Goal: Task Accomplishment & Management: Manage account settings

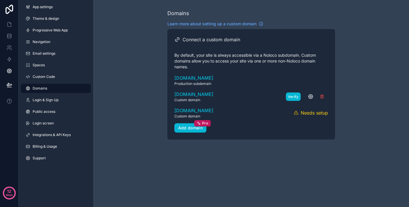
click at [290, 97] on button "Verify" at bounding box center [293, 97] width 15 height 8
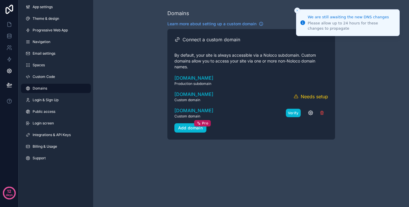
click at [295, 112] on button "Verify" at bounding box center [293, 113] width 15 height 8
click at [205, 94] on span "[DOMAIN_NAME]" at bounding box center [193, 94] width 39 height 7
click at [198, 109] on span "[DOMAIN_NAME]" at bounding box center [193, 110] width 39 height 7
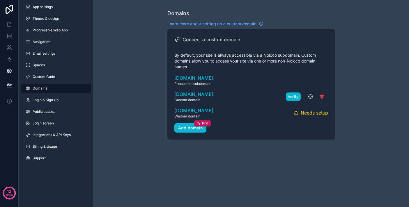
click at [290, 95] on button "Verify" at bounding box center [293, 97] width 15 height 8
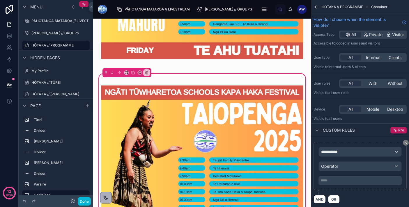
scroll to position [45, 0]
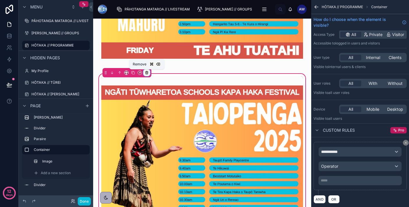
click at [146, 74] on icon at bounding box center [147, 73] width 4 height 4
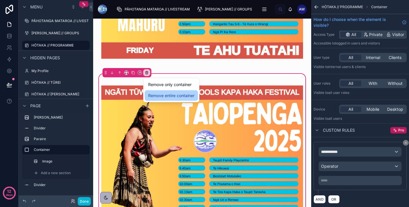
click at [187, 95] on span "Remove entire container" at bounding box center [171, 95] width 46 height 7
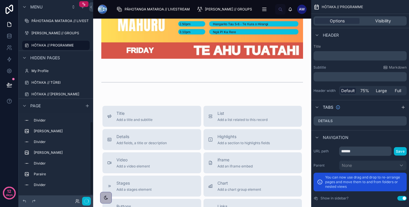
scroll to position [10, 0]
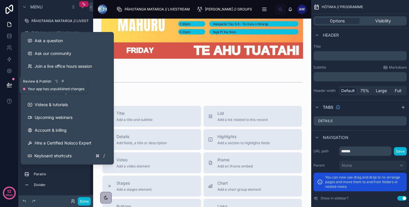
click at [7, 87] on icon at bounding box center [9, 85] width 6 height 6
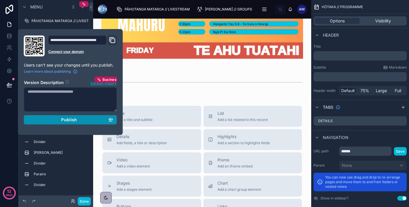
click at [79, 120] on div "Publish" at bounding box center [71, 119] width 86 height 5
